Goal: Information Seeking & Learning: Learn about a topic

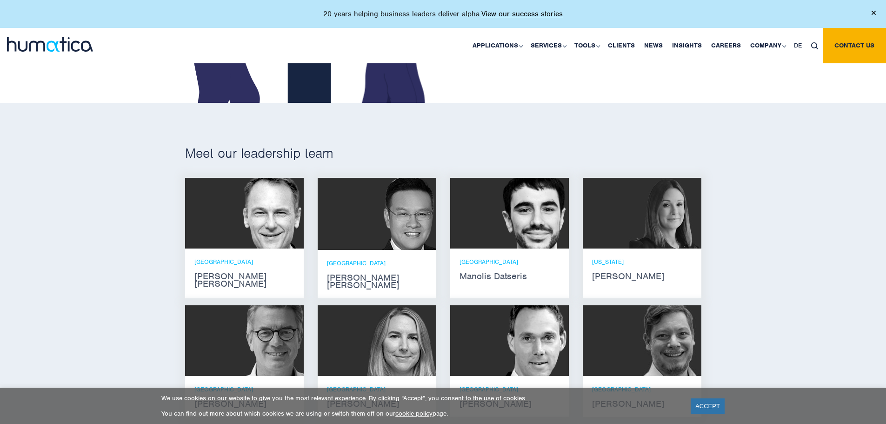
scroll to position [465, 0]
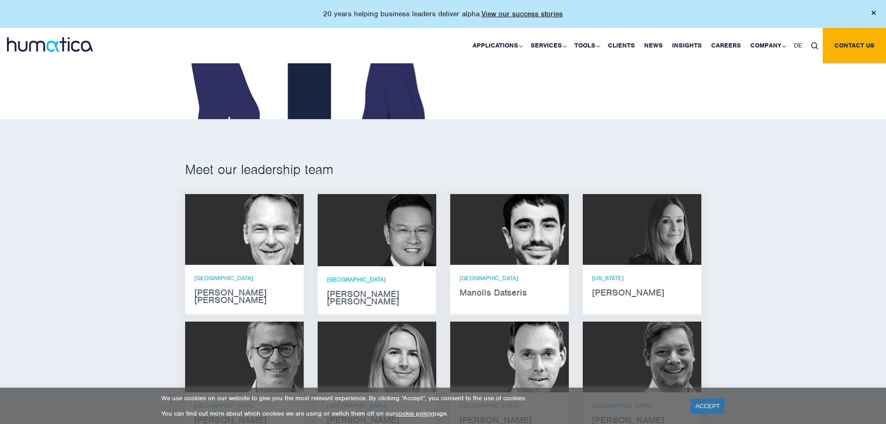
click at [246, 232] on img at bounding box center [268, 229] width 72 height 71
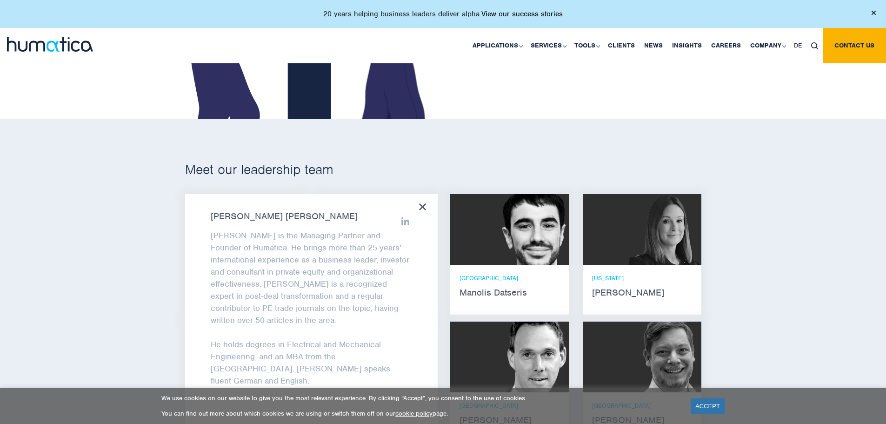
click at [427, 205] on div "[PERSON_NAME] [PERSON_NAME] [PERSON_NAME] is the Managing Partner and Founder o…" at bounding box center [311, 316] width 252 height 245
click at [757, 79] on link "About Humatica" at bounding box center [768, 79] width 115 height 22
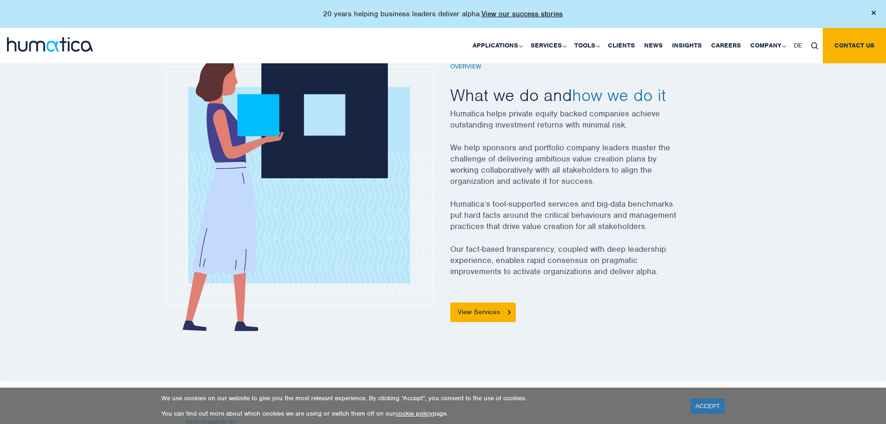
scroll to position [325, 0]
